Goal: Find specific page/section: Find specific page/section

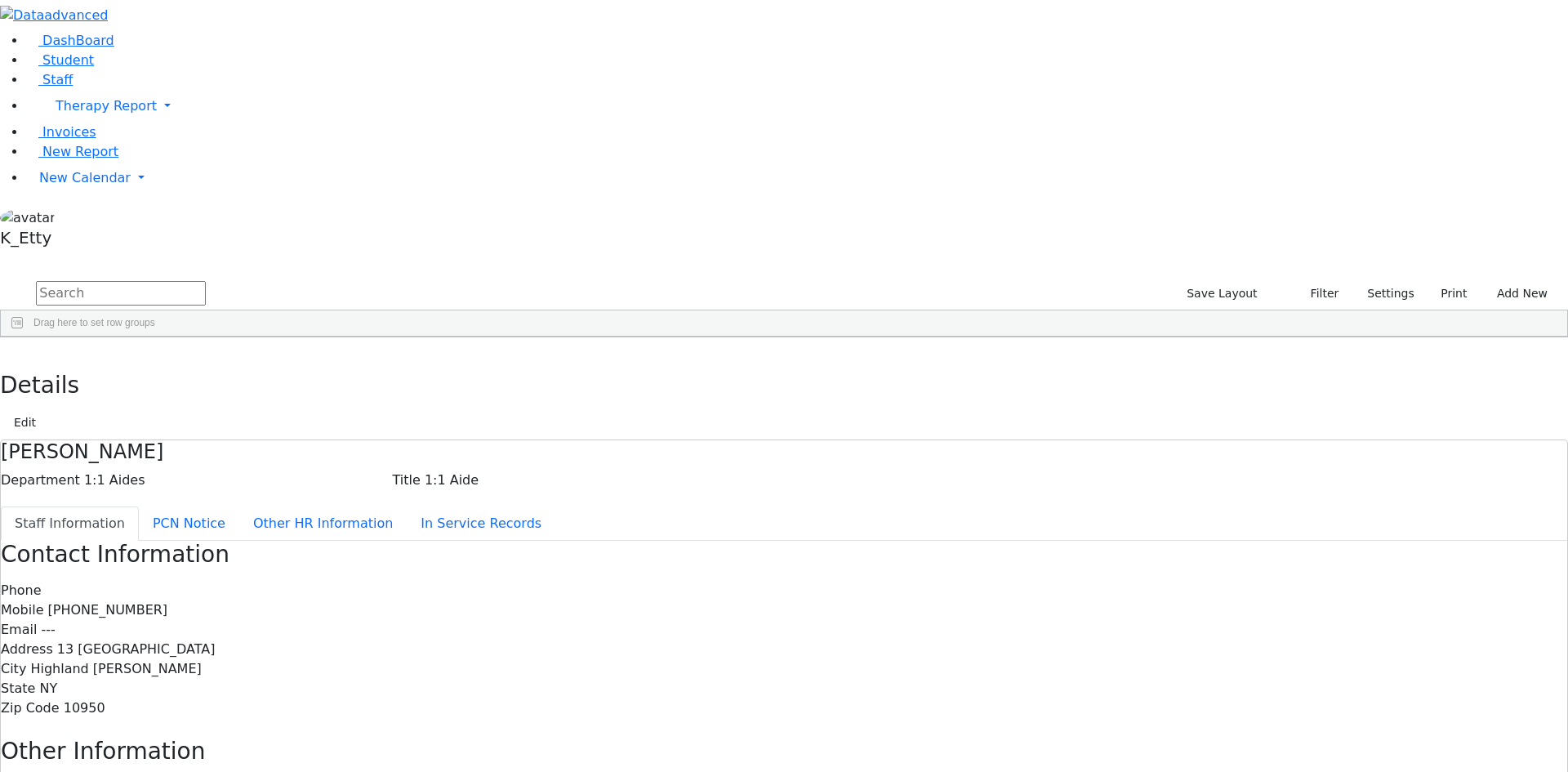
click at [206, 281] on input "text" at bounding box center [121, 294] width 170 height 25
type input "c"
click at [68, 68] on span "Student" at bounding box center [68, 59] width 51 height 16
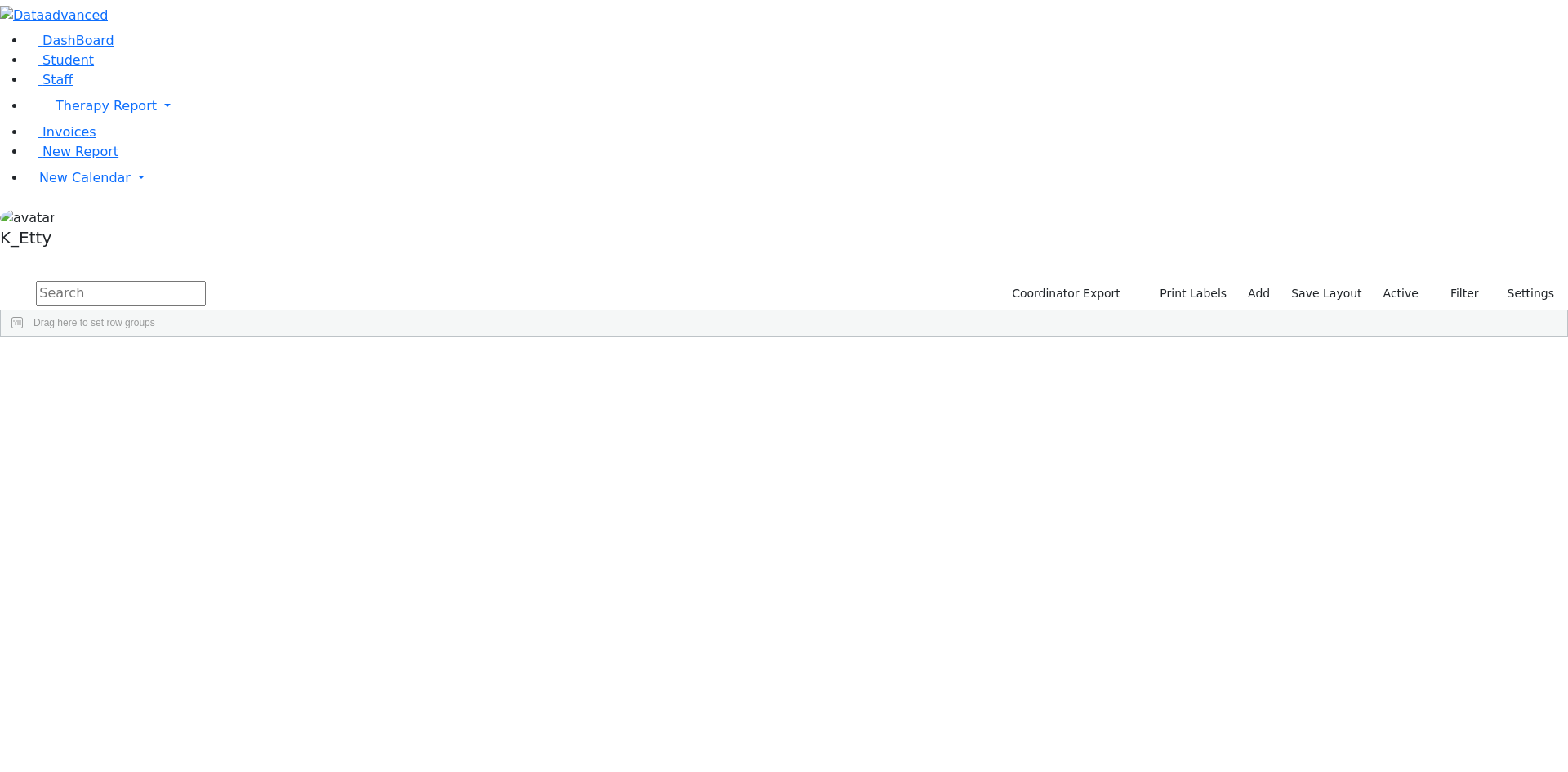
click at [206, 281] on input "text" at bounding box center [121, 294] width 170 height 25
type input "[PERSON_NAME]"
click at [517, 364] on div "[PERSON_NAME]" at bounding box center [465, 375] width 103 height 23
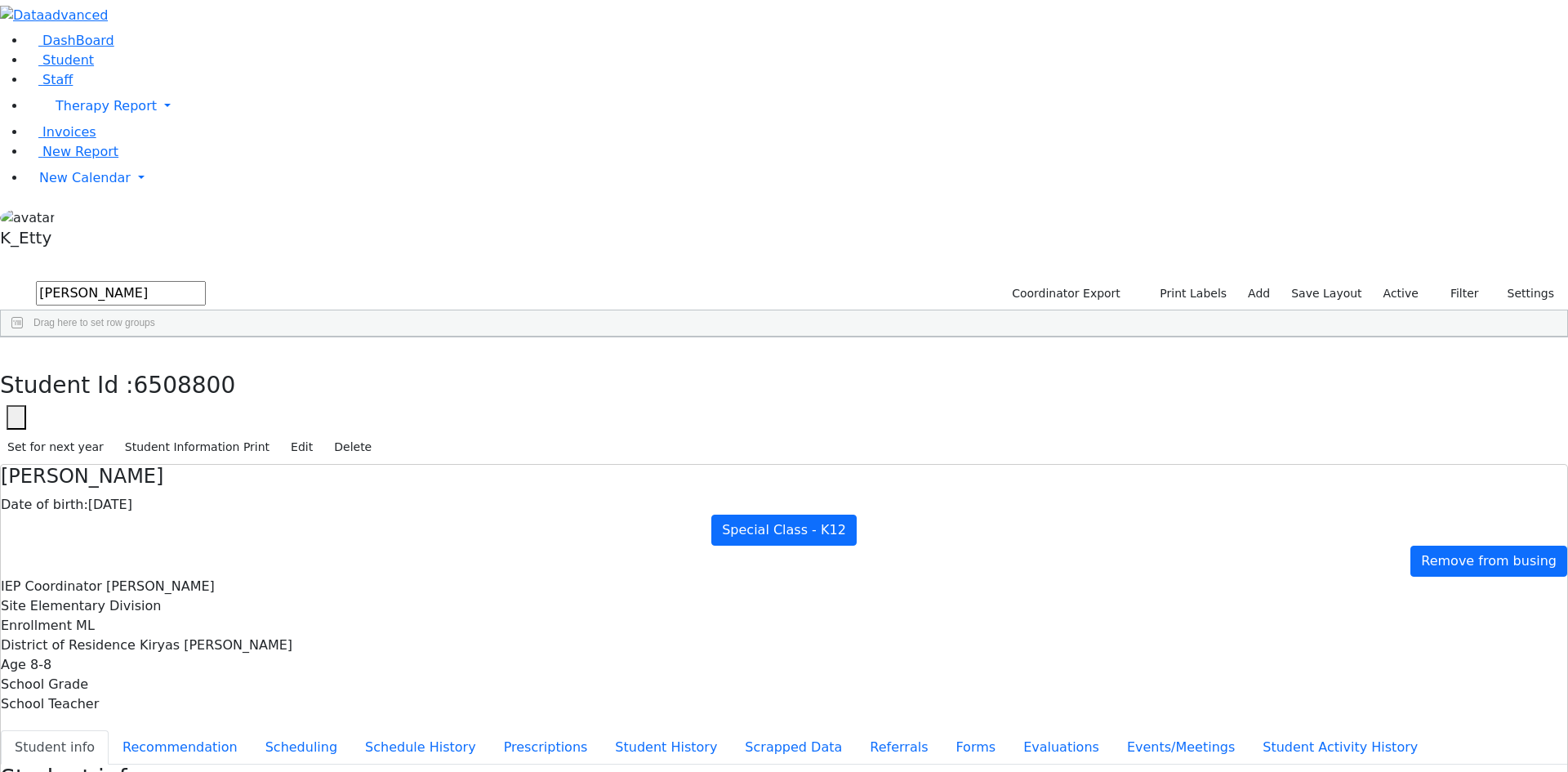
scroll to position [2, 0]
